Goal: Information Seeking & Learning: Learn about a topic

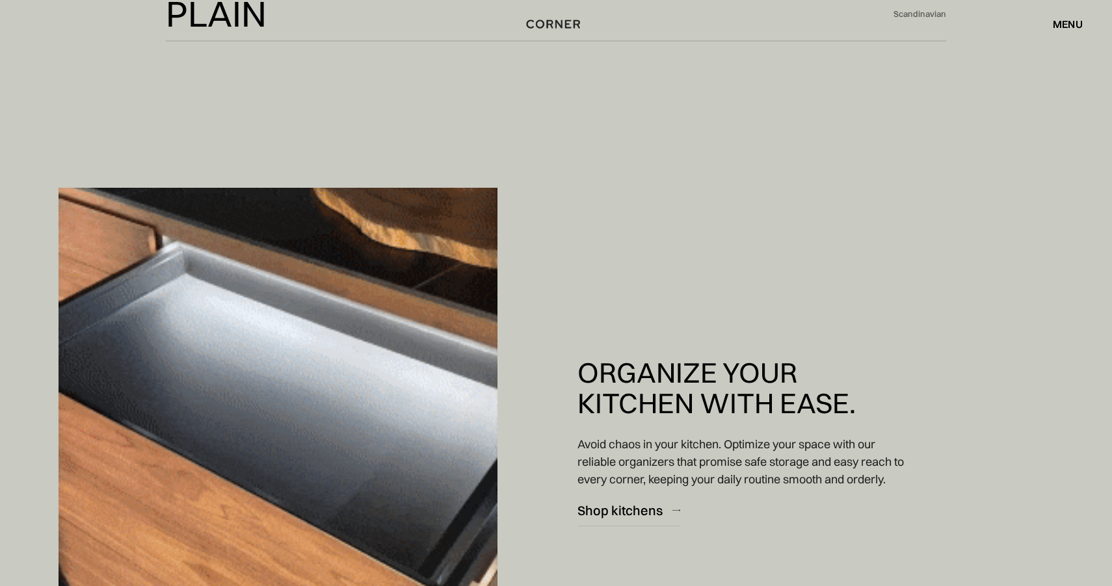
scroll to position [9577, 0]
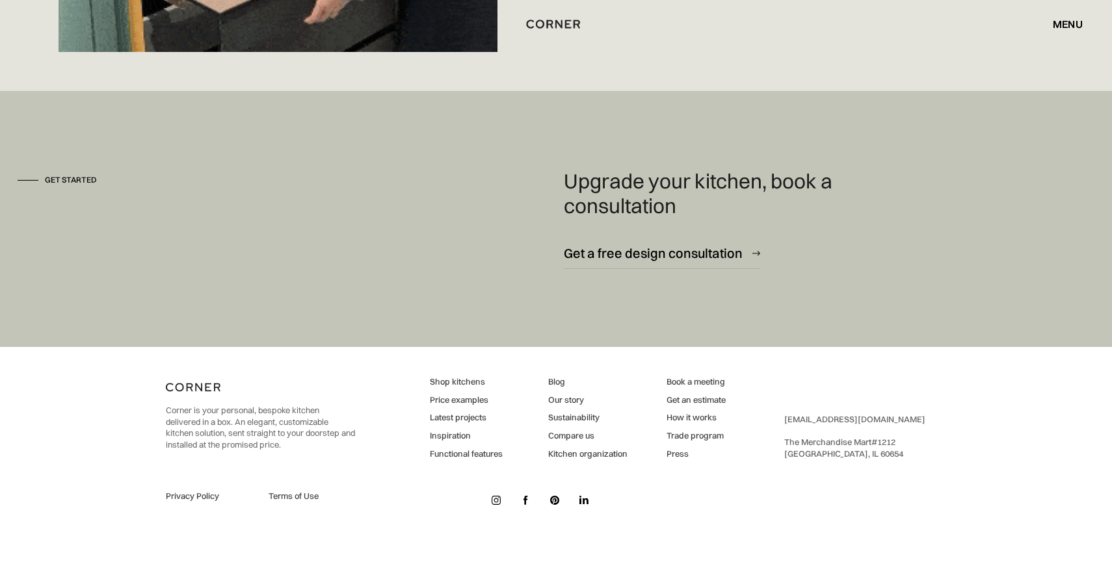
click at [547, 384] on div "Corner is your personal, bespoke kitchen delivered in a box. An elegant, custom…" at bounding box center [556, 443] width 780 height 192
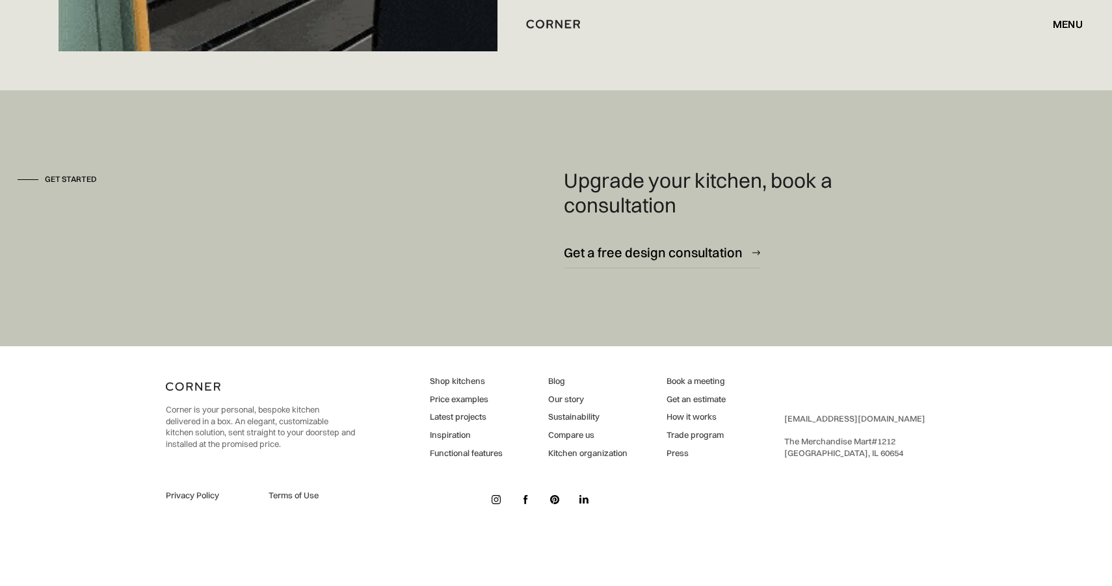
click at [548, 384] on link "Blog" at bounding box center [587, 382] width 79 height 12
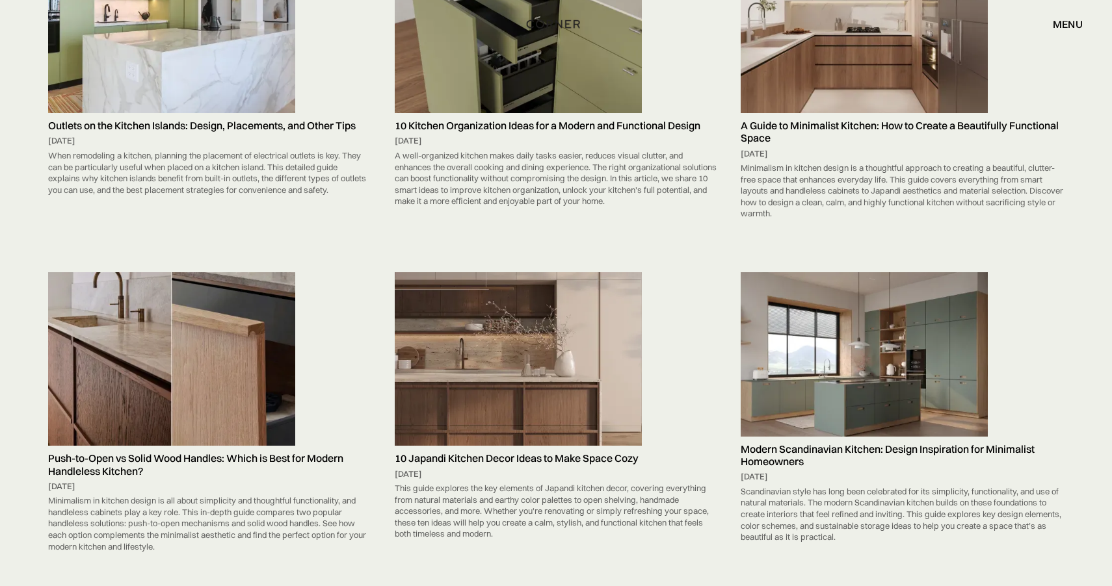
scroll to position [4855, 0]
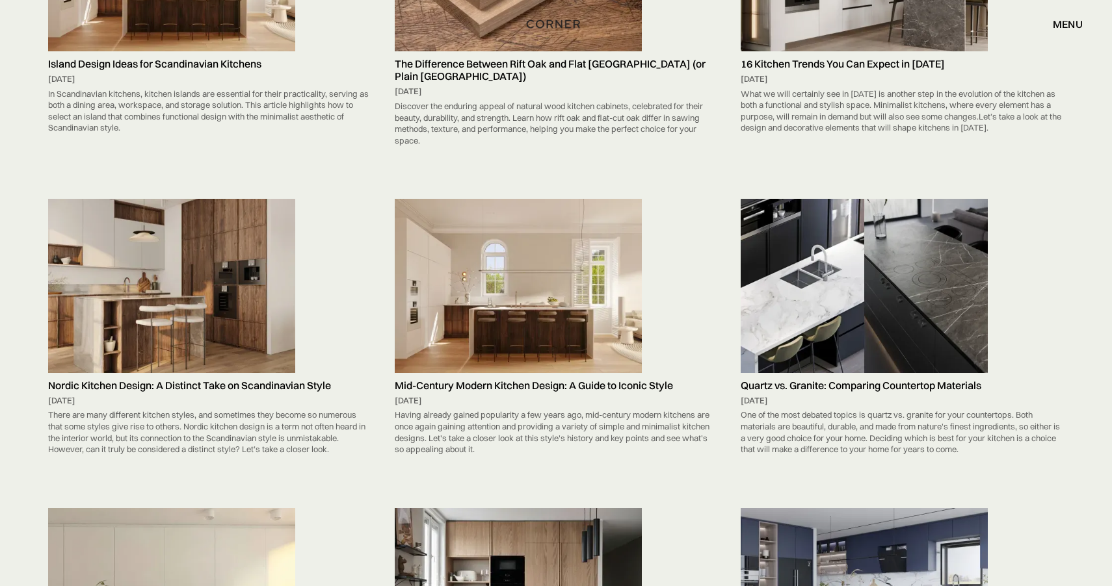
scroll to position [7440, 0]
